Goal: Information Seeking & Learning: Learn about a topic

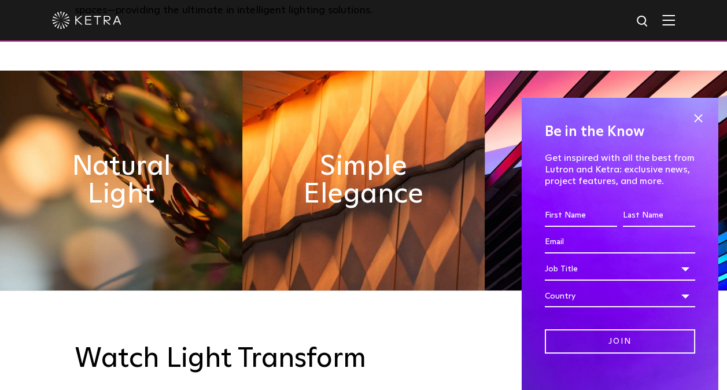
scroll to position [505, 0]
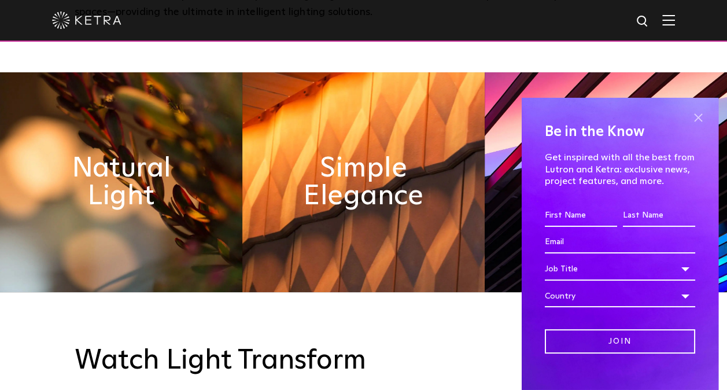
click at [689, 116] on span at bounding box center [697, 117] width 17 height 17
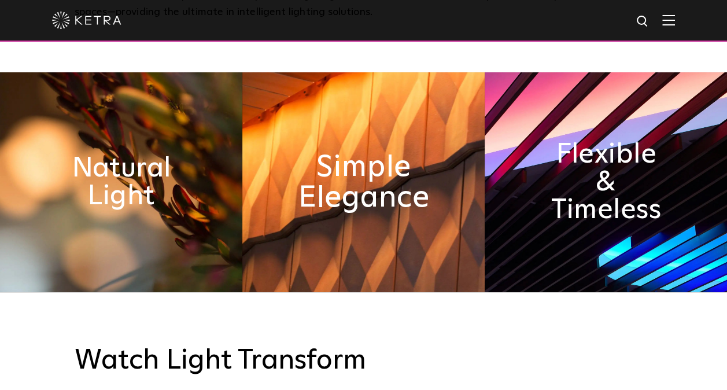
click at [402, 178] on h2 "Simple Elegance" at bounding box center [363, 182] width 132 height 61
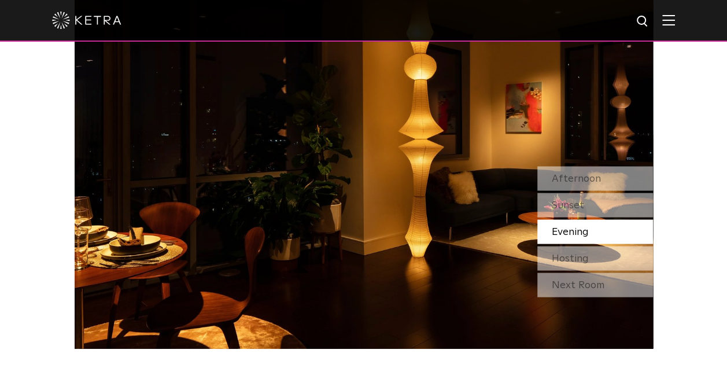
scroll to position [1014, 0]
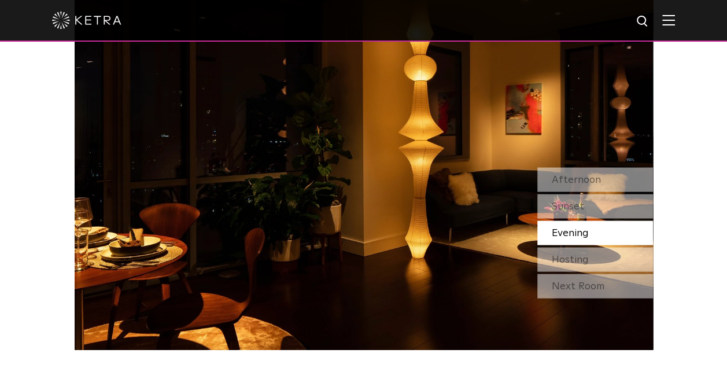
click at [361, 179] on img at bounding box center [364, 146] width 578 height 405
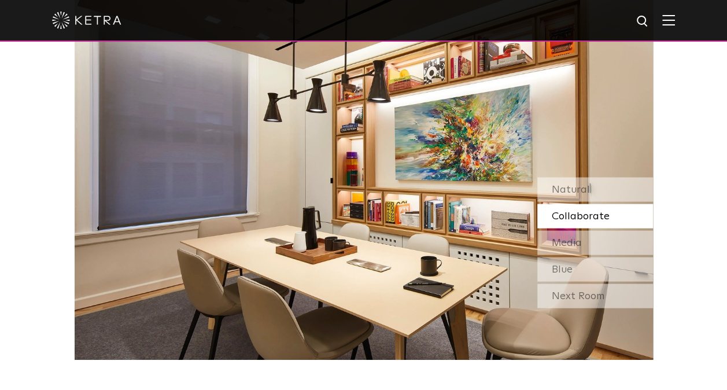
scroll to position [997, 0]
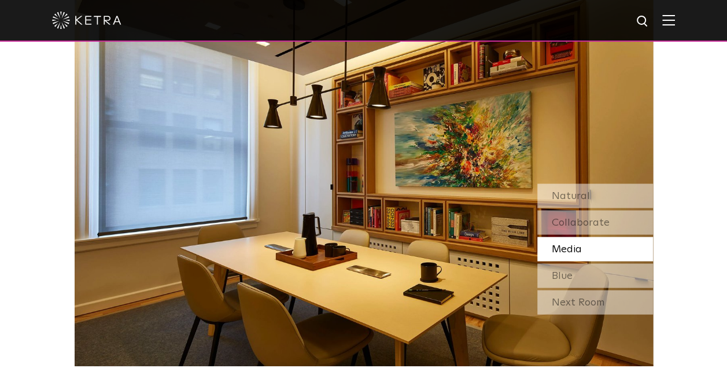
click at [582, 247] on div "Media" at bounding box center [595, 248] width 116 height 24
click at [576, 274] on div "Blue" at bounding box center [595, 275] width 116 height 24
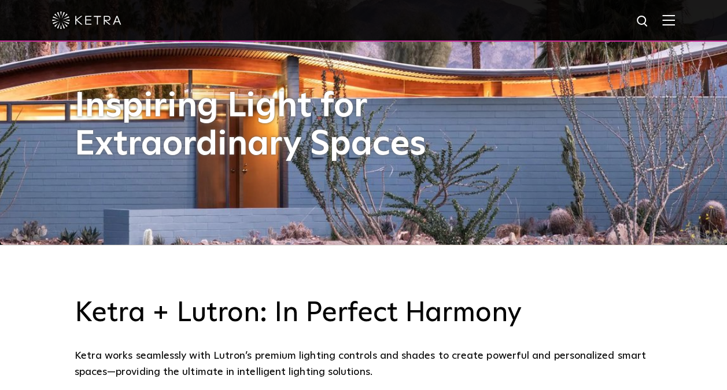
scroll to position [0, 0]
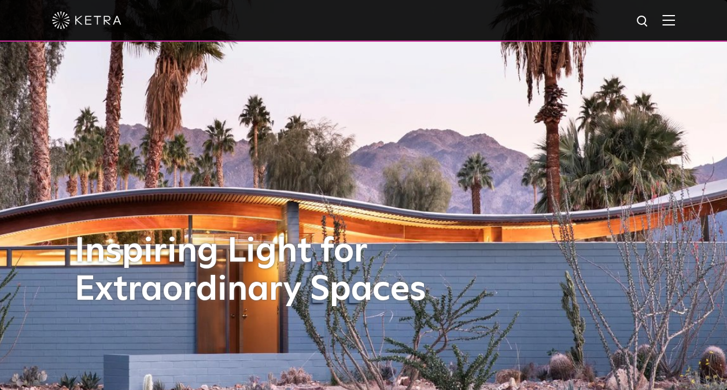
click at [672, 27] on div at bounding box center [363, 20] width 623 height 40
click at [675, 20] on img at bounding box center [668, 19] width 13 height 11
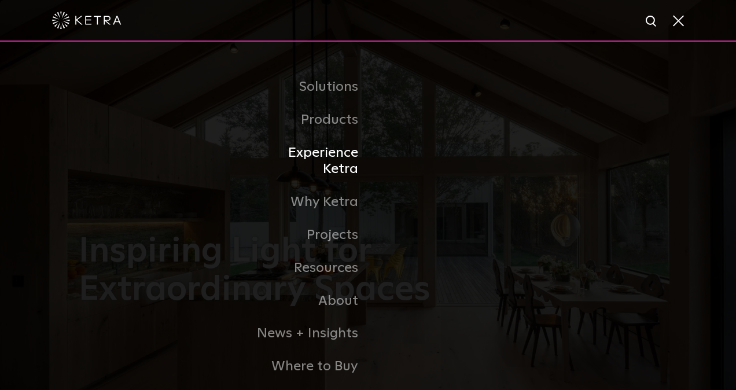
click at [326, 154] on link "Experience Ketra" at bounding box center [308, 161] width 119 height 50
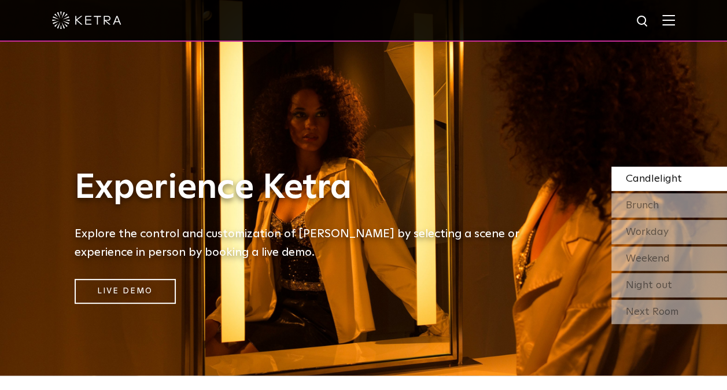
scroll to position [9, 0]
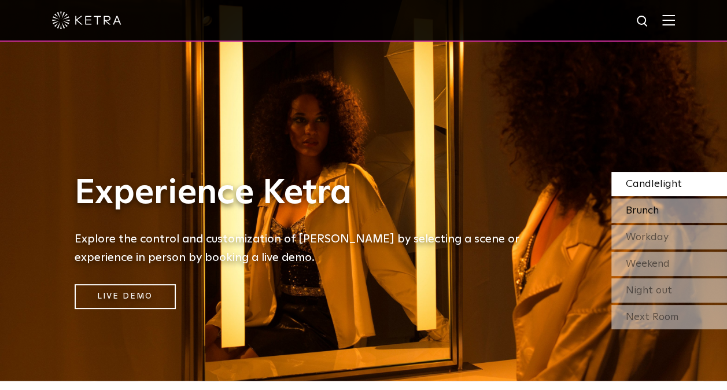
click at [659, 205] on div "Brunch" at bounding box center [669, 210] width 116 height 24
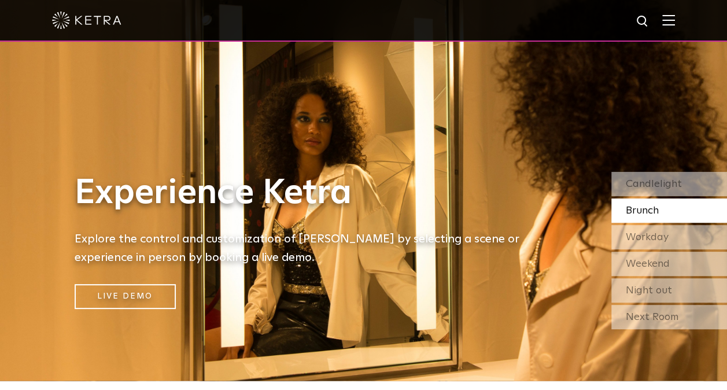
scroll to position [0, 0]
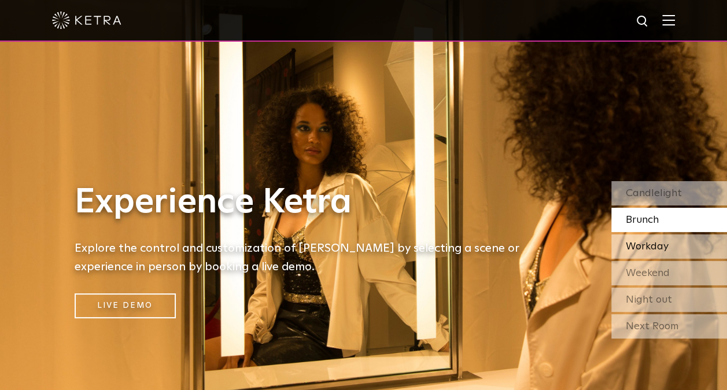
click at [648, 246] on span "Workday" at bounding box center [647, 246] width 43 height 10
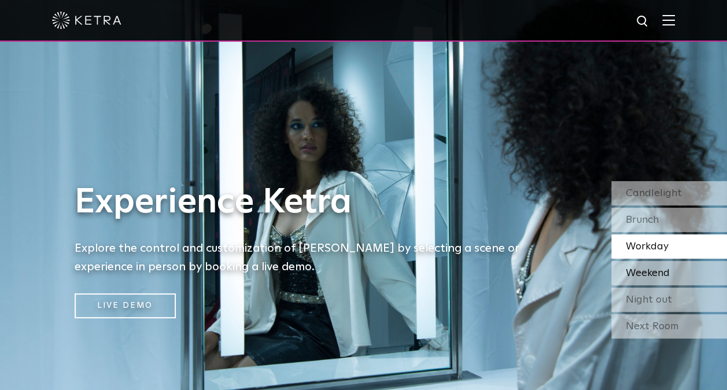
click at [645, 269] on span "Weekend" at bounding box center [648, 273] width 44 height 10
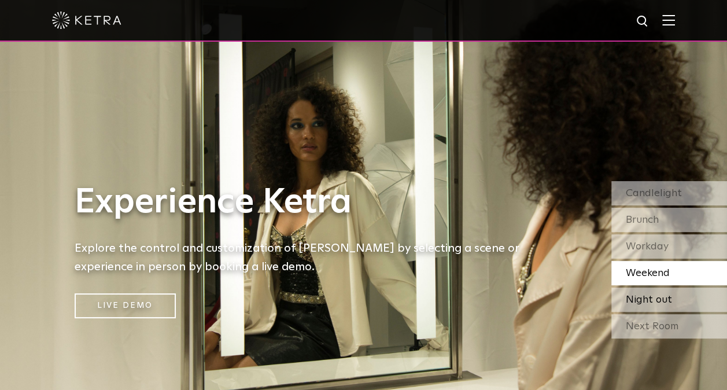
click at [643, 291] on div "Night out" at bounding box center [669, 299] width 116 height 24
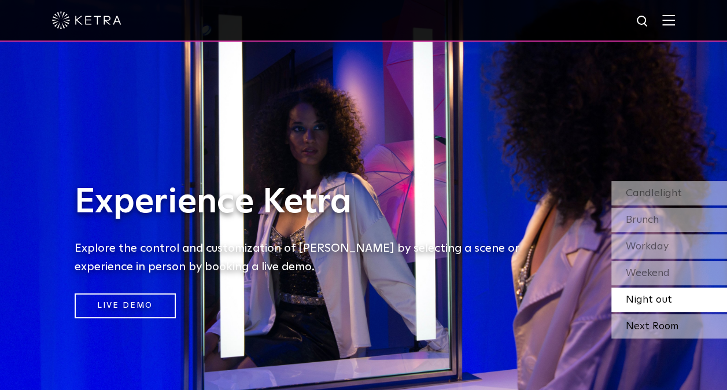
click at [644, 324] on div "Next Room" at bounding box center [669, 326] width 116 height 24
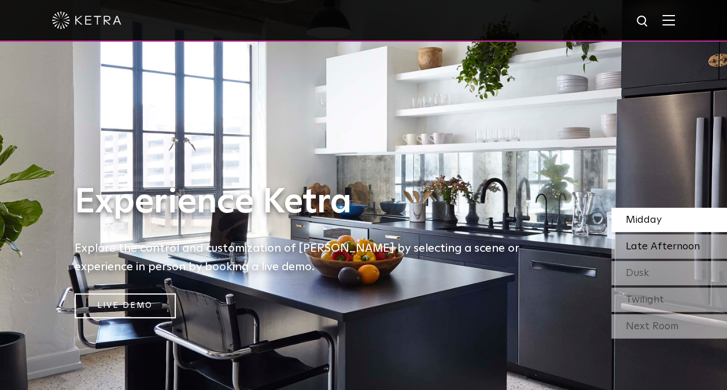
click at [632, 243] on span "Late Afternoon" at bounding box center [663, 246] width 74 height 10
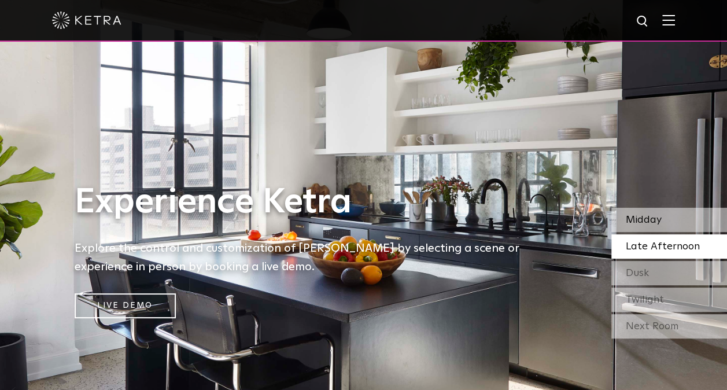
click at [634, 221] on span "Midday" at bounding box center [644, 220] width 36 height 10
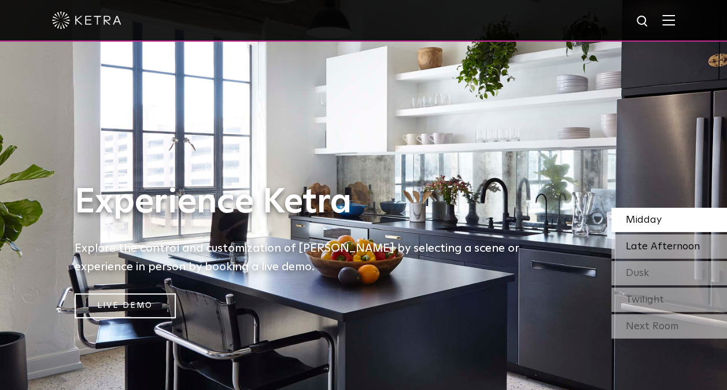
click at [641, 245] on span "Late Afternoon" at bounding box center [663, 246] width 74 height 10
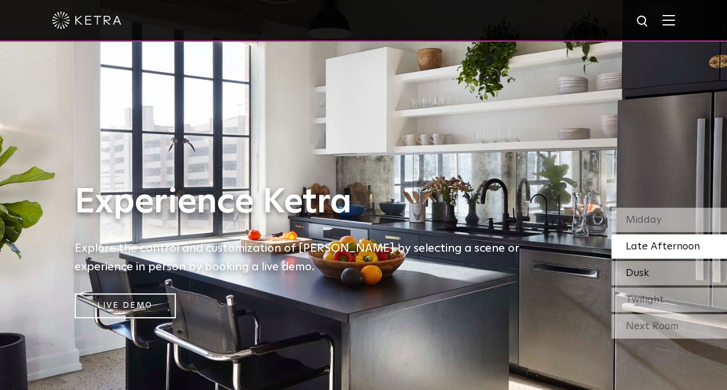
click at [642, 269] on span "Dusk" at bounding box center [637, 273] width 23 height 10
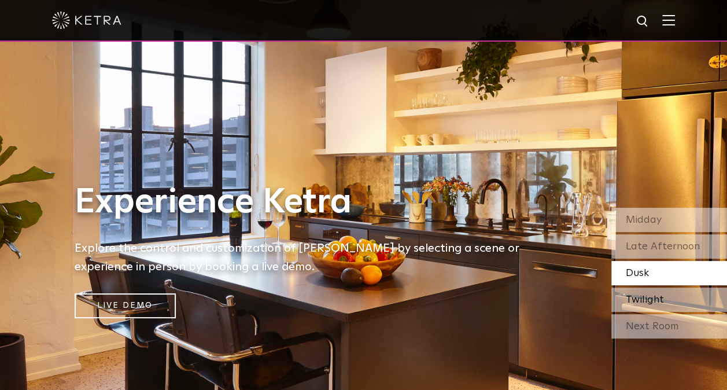
click at [640, 298] on span "Twilight" at bounding box center [645, 299] width 38 height 10
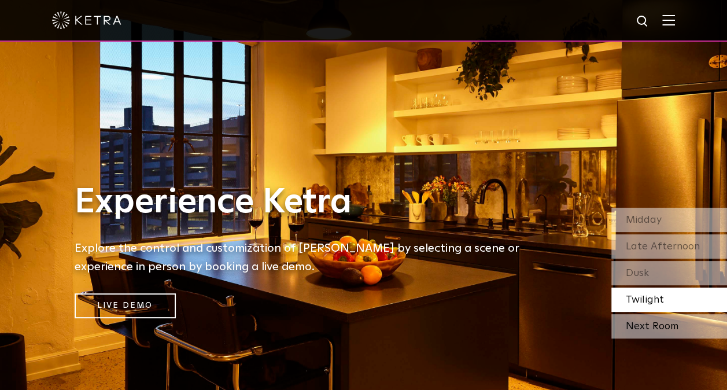
click at [645, 321] on div "Next Room" at bounding box center [669, 326] width 116 height 24
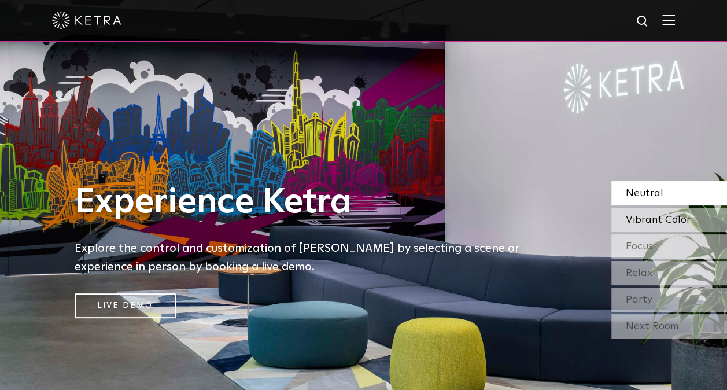
click at [645, 221] on span "Vibrant Color" at bounding box center [658, 220] width 65 height 10
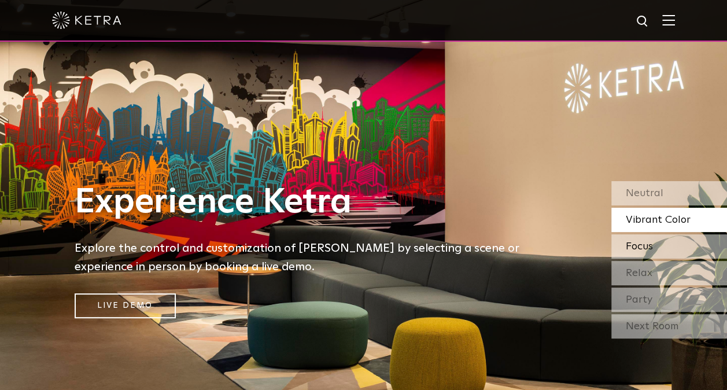
click at [647, 242] on span "Focus" at bounding box center [639, 246] width 27 height 10
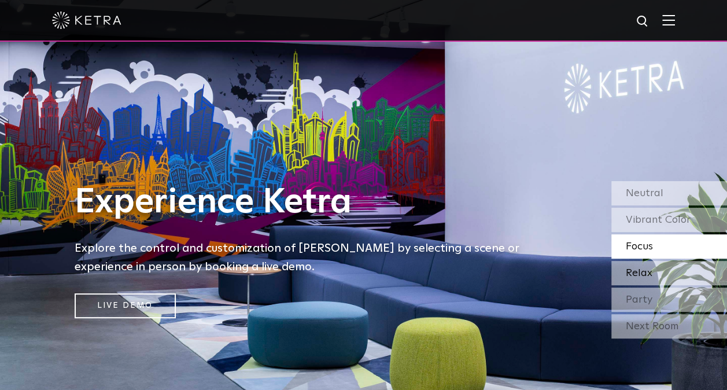
click at [642, 272] on span "Relax" at bounding box center [639, 273] width 27 height 10
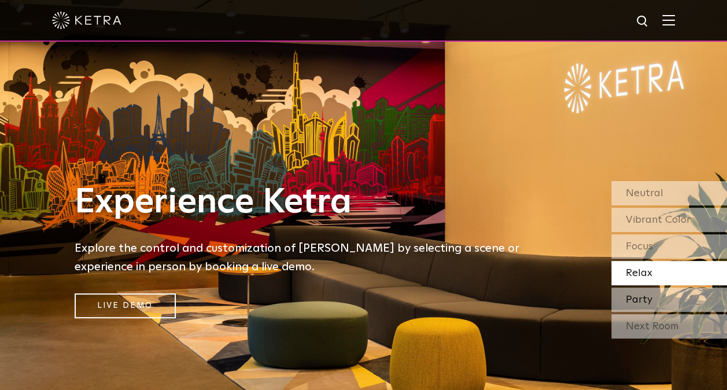
click at [637, 298] on span "Party" at bounding box center [639, 299] width 27 height 10
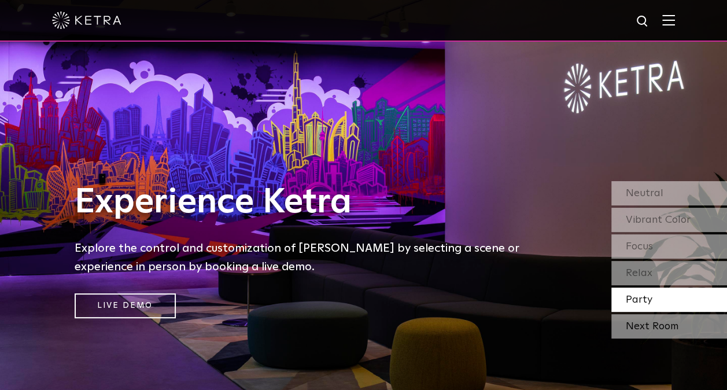
click at [637, 326] on div "Next Room" at bounding box center [669, 326] width 116 height 24
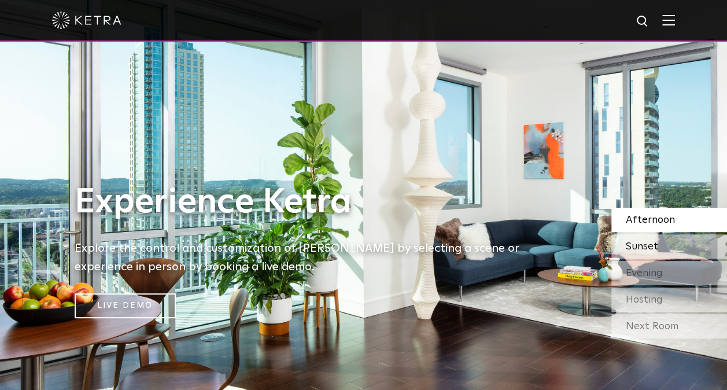
click at [639, 242] on span "Sunset" at bounding box center [642, 246] width 32 height 10
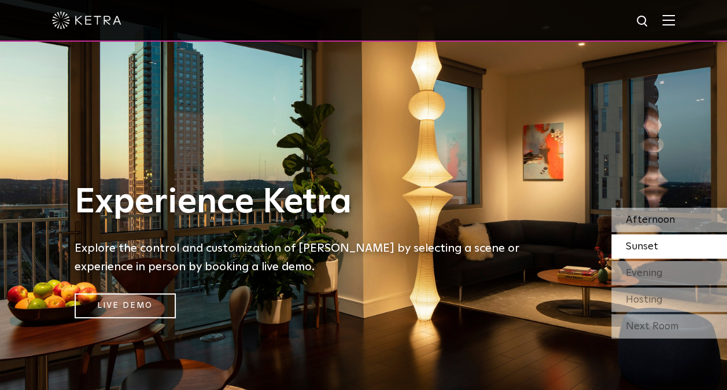
click at [644, 220] on span "Afternoon" at bounding box center [650, 220] width 49 height 10
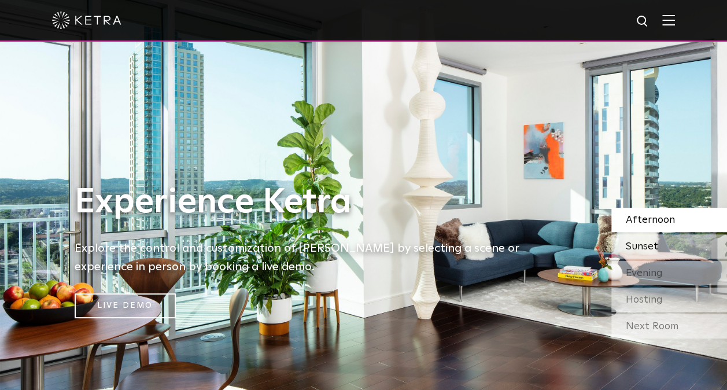
click at [642, 245] on span "Sunset" at bounding box center [642, 246] width 32 height 10
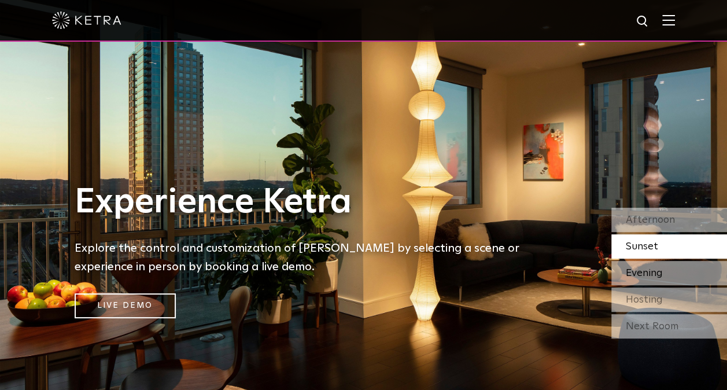
click at [637, 268] on span "Evening" at bounding box center [644, 273] width 37 height 10
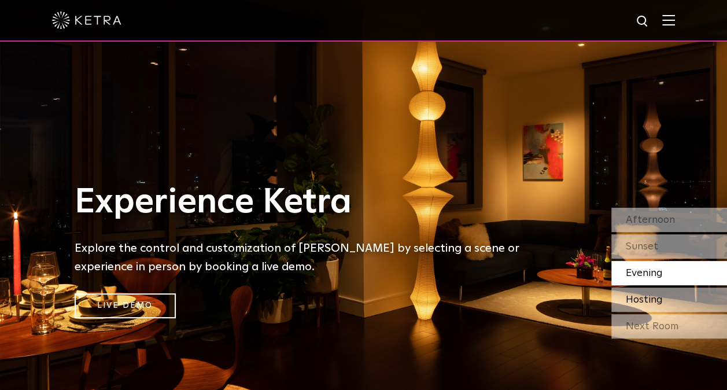
click at [636, 298] on span "Hosting" at bounding box center [644, 299] width 37 height 10
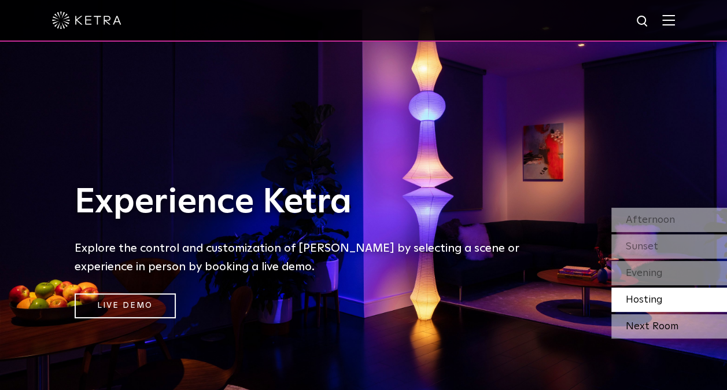
click at [636, 325] on div "Next Room" at bounding box center [669, 326] width 116 height 24
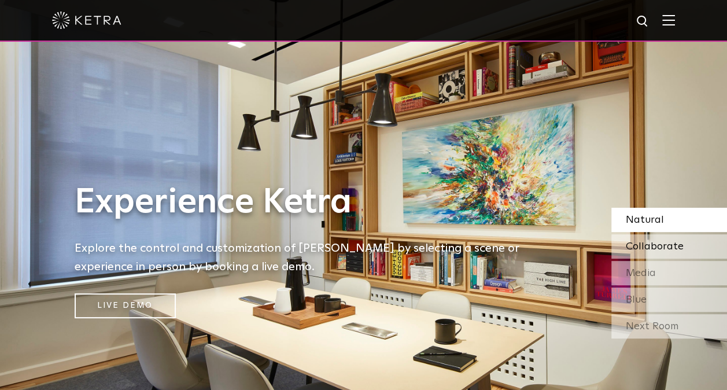
click at [648, 241] on span "Collaborate" at bounding box center [655, 246] width 58 height 10
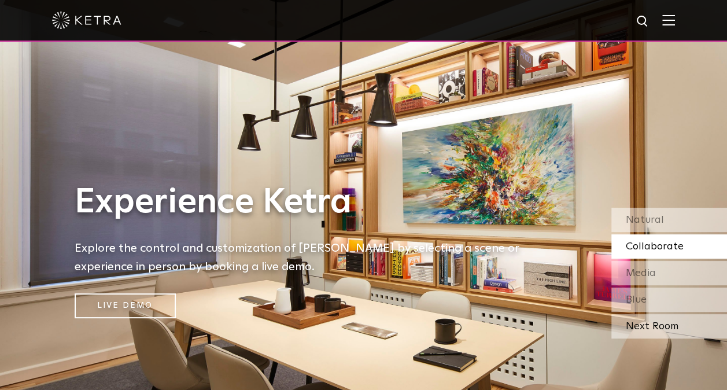
click at [640, 327] on div "Next Room" at bounding box center [669, 326] width 116 height 24
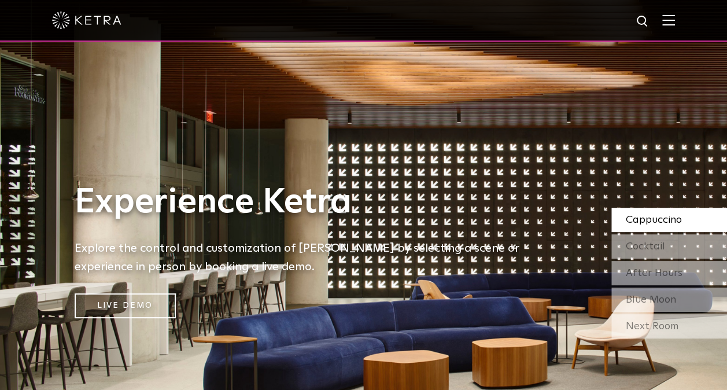
click at [640, 327] on div "Next Room" at bounding box center [669, 326] width 116 height 24
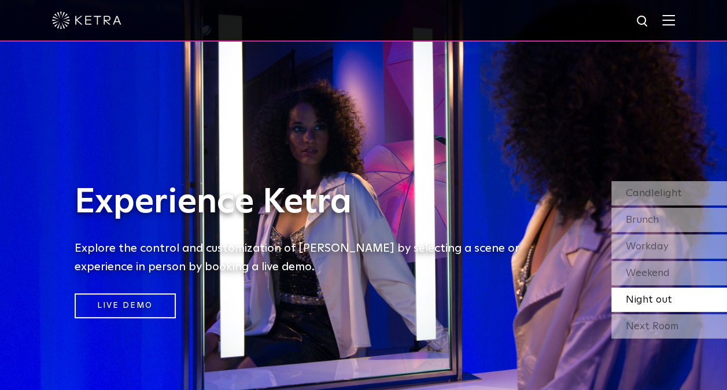
click at [640, 327] on div "Next Room" at bounding box center [669, 326] width 116 height 24
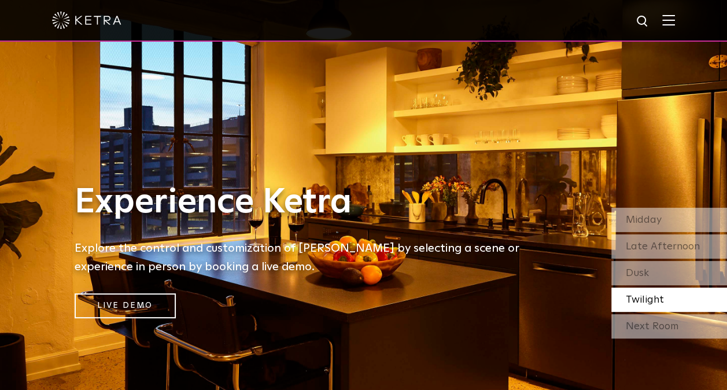
click at [640, 327] on div "Next Room" at bounding box center [669, 326] width 116 height 24
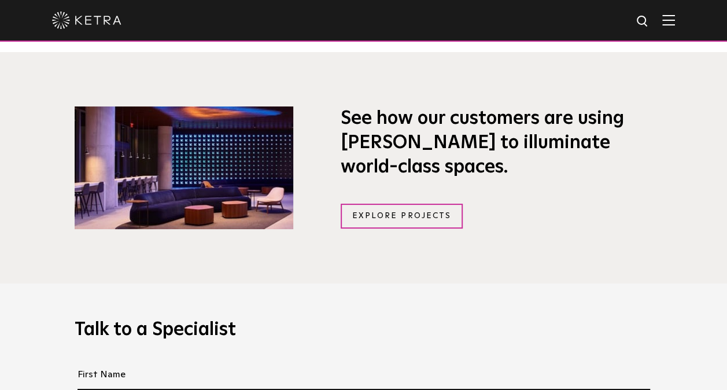
scroll to position [767, 0]
